Goal: Task Accomplishment & Management: Complete application form

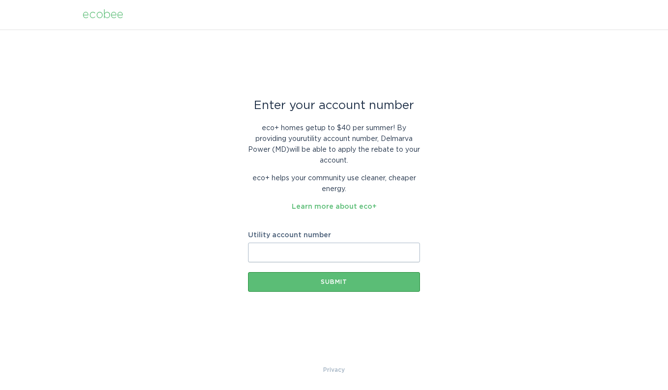
click at [278, 255] on input "Utility account number" at bounding box center [334, 253] width 172 height 20
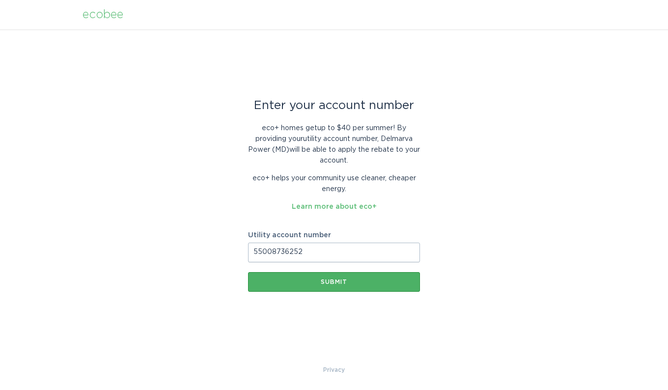
type input "55008736252"
click at [335, 280] on div "Submit" at bounding box center [334, 282] width 162 height 6
